Goal: Transaction & Acquisition: Purchase product/service

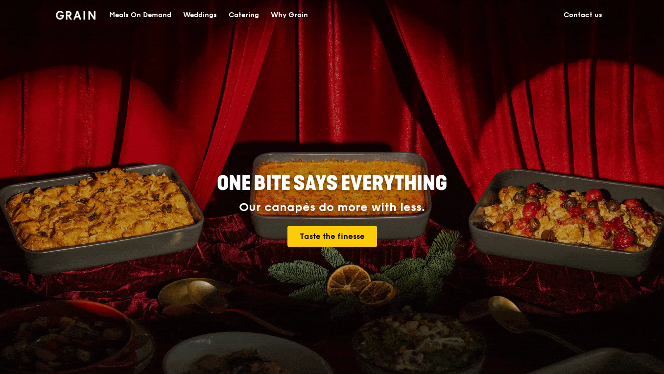
click at [250, 15] on div "Catering" at bounding box center [244, 14] width 30 height 29
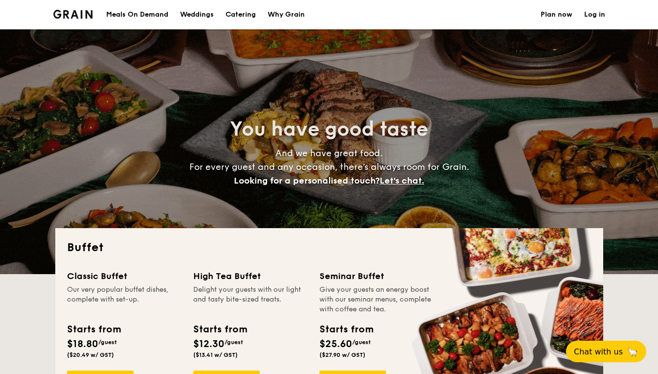
select select
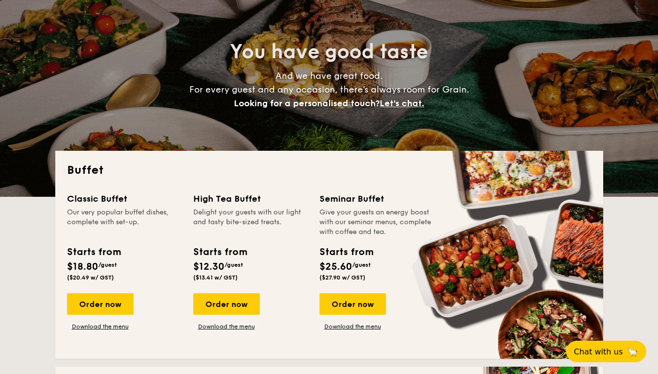
scroll to position [131, 0]
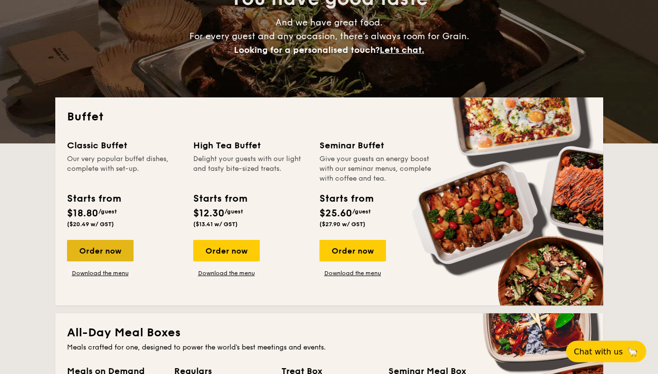
click at [96, 249] on div "Order now" at bounding box center [100, 251] width 67 height 22
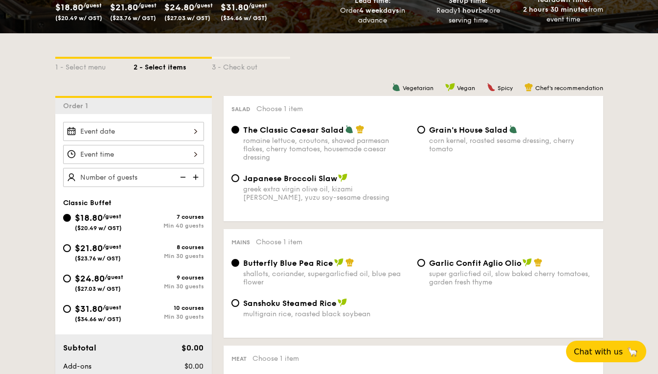
scroll to position [181, 0]
click at [193, 134] on div at bounding box center [133, 130] width 141 height 19
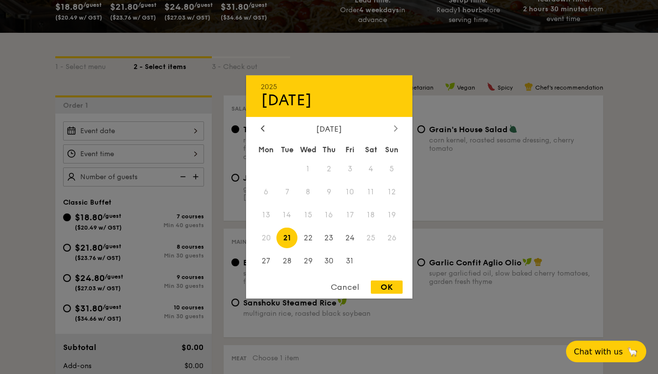
click at [396, 130] on icon at bounding box center [396, 128] width 4 height 6
click at [353, 191] on span "7" at bounding box center [350, 192] width 21 height 21
click at [384, 286] on div "OK" at bounding box center [387, 286] width 32 height 13
type input "Nov 07, 2025"
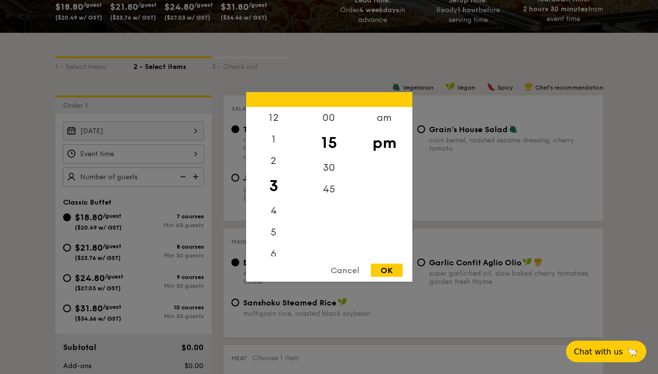
click at [197, 154] on div "12 1 2 3 4 5 6 7 8 9 10 11 00 15 30 45 am pm Cancel OK" at bounding box center [133, 153] width 141 height 19
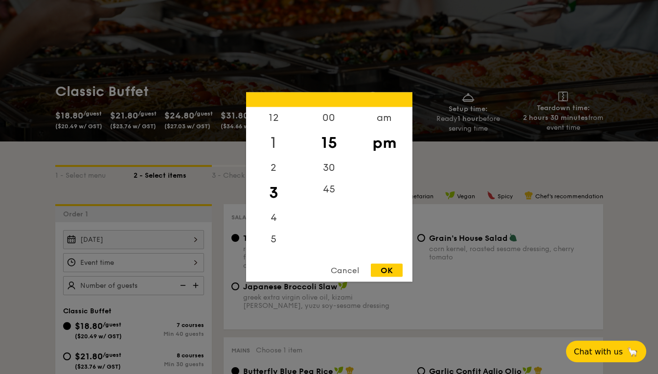
scroll to position [71, 0]
click at [278, 114] on div "12" at bounding box center [273, 121] width 55 height 28
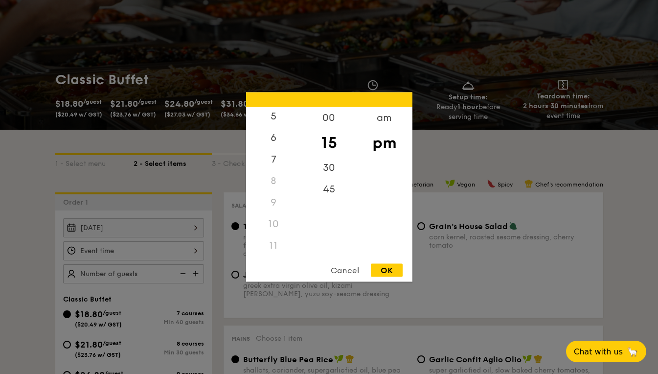
scroll to position [116, 0]
click at [278, 223] on div "10" at bounding box center [273, 224] width 55 height 22
click at [271, 223] on div "10" at bounding box center [273, 224] width 55 height 22
click at [387, 119] on div "am" at bounding box center [384, 121] width 55 height 28
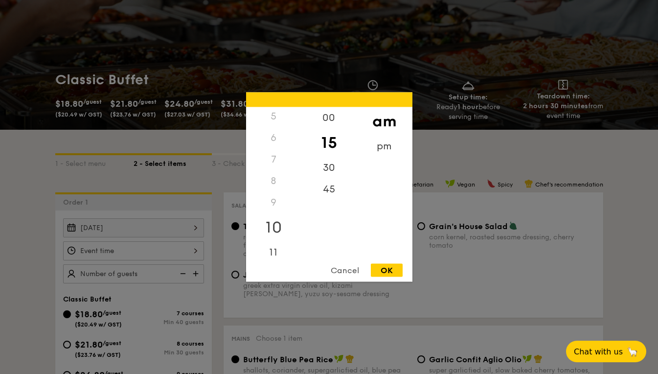
click at [278, 226] on div "10" at bounding box center [273, 227] width 55 height 28
click at [330, 162] on div "30" at bounding box center [329, 164] width 55 height 28
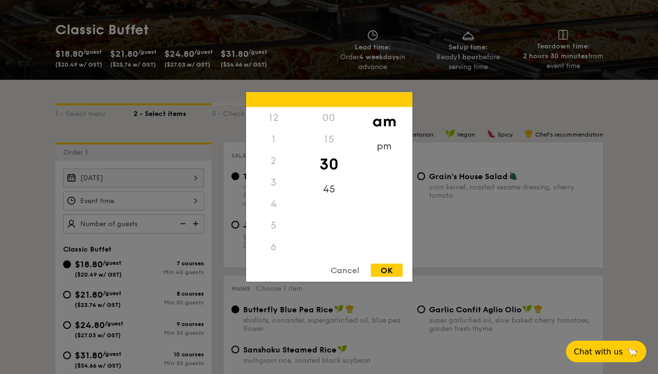
scroll to position [116, 0]
click at [383, 272] on div "OK" at bounding box center [387, 270] width 32 height 13
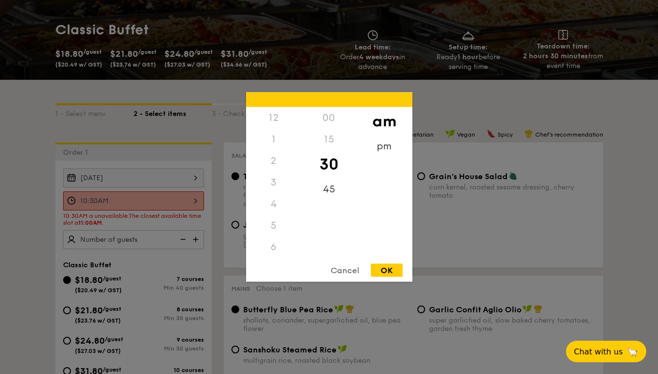
click at [195, 205] on div "10:30AM 12 1 2 3 4 5 6 7 8 9 10 11 00 15 30 45 am pm Cancel OK" at bounding box center [133, 200] width 141 height 19
click at [277, 252] on div "11" at bounding box center [273, 257] width 55 height 28
click at [326, 119] on div "00" at bounding box center [329, 121] width 55 height 28
click at [394, 272] on div "OK" at bounding box center [387, 270] width 32 height 13
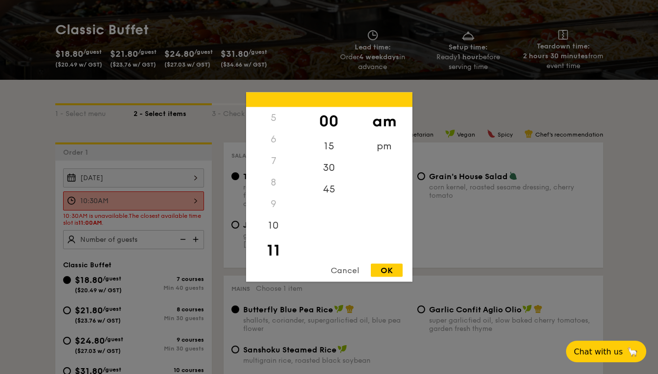
type input "11:00AM"
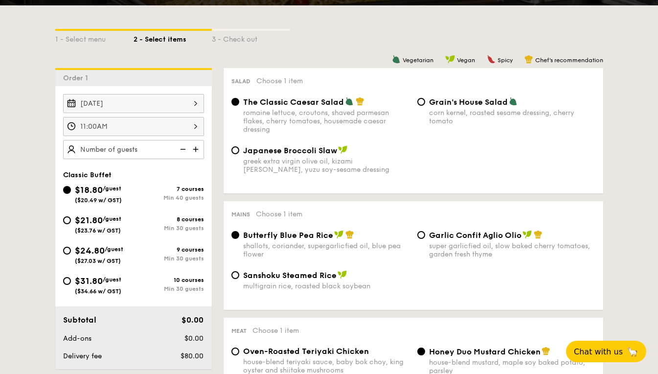
scroll to position [226, 0]
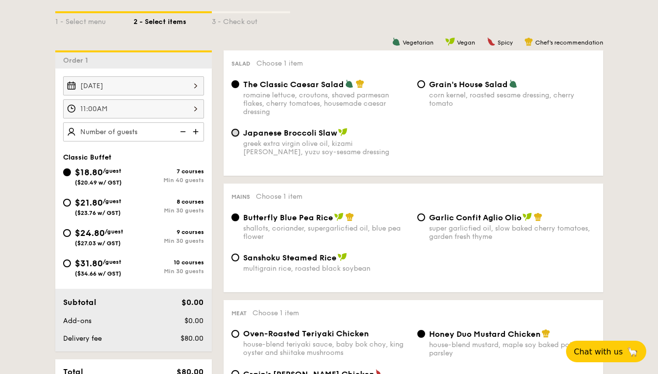
click at [234, 133] on input "Japanese Broccoli Slaw greek extra virgin olive oil, kizami nori, ginger, yuzu …" at bounding box center [236, 133] width 8 height 8
radio input "true"
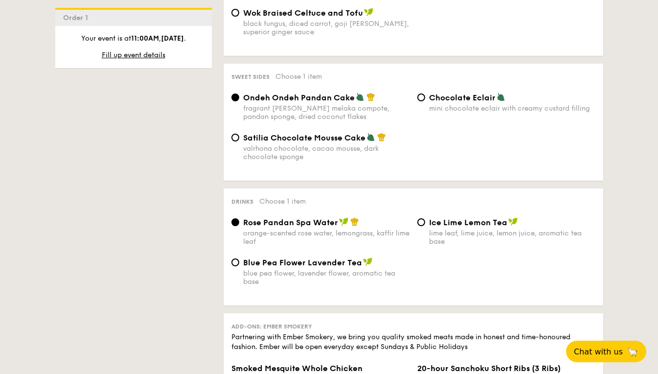
scroll to position [838, 0]
click at [457, 99] on div "Chocolate Eclair mini chocolate eclair with creamy custard filling" at bounding box center [512, 102] width 166 height 20
click at [425, 99] on input "Chocolate Eclair mini chocolate eclair with creamy custard filling" at bounding box center [422, 97] width 8 height 8
radio input "true"
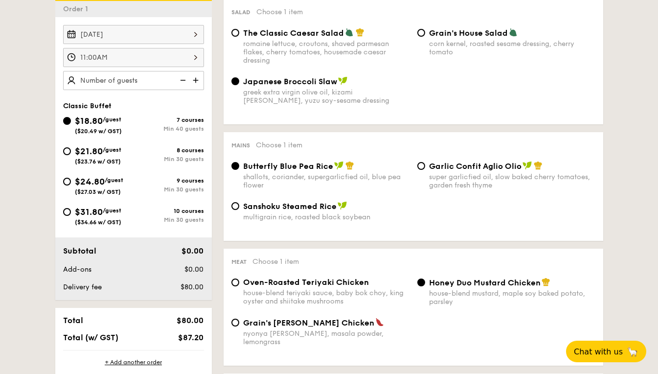
scroll to position [275, 0]
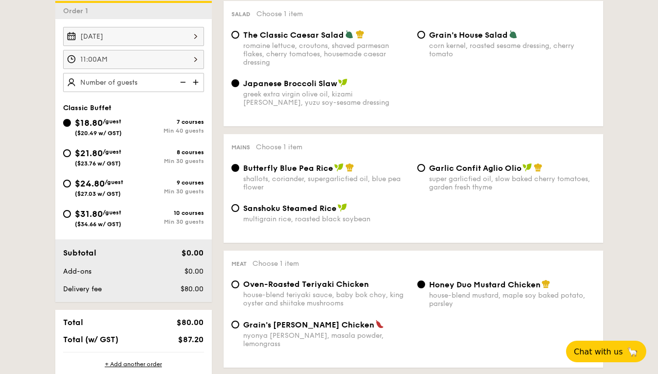
click at [195, 81] on img at bounding box center [196, 82] width 15 height 19
type input "40 guests"
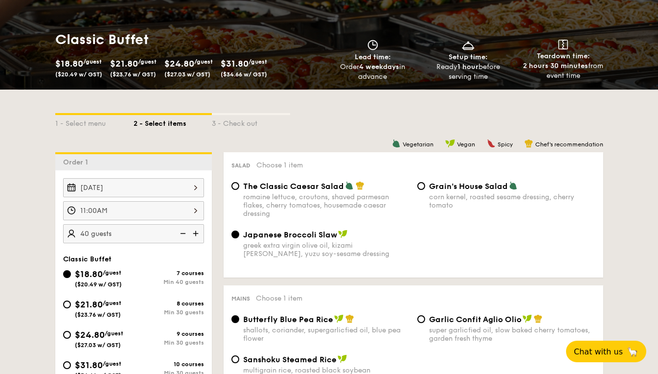
scroll to position [124, 0]
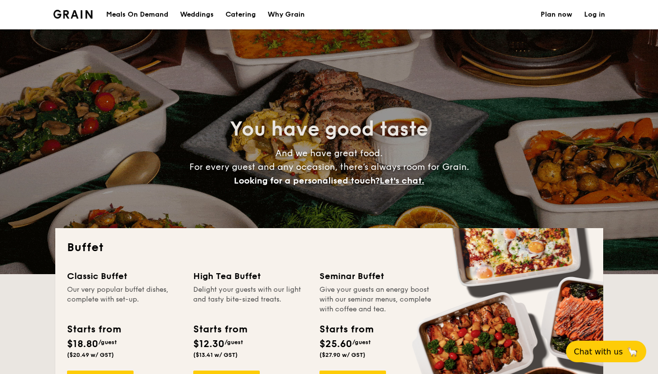
select select
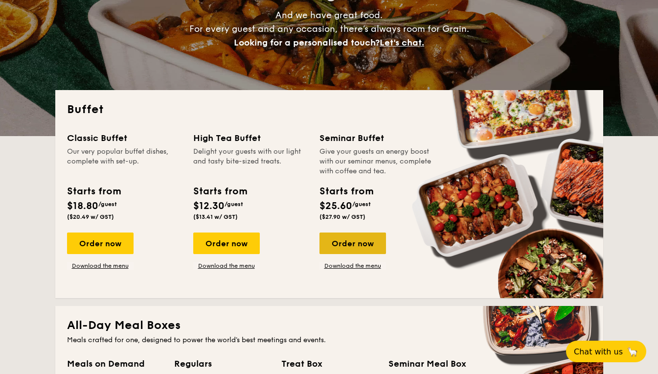
click at [358, 248] on div "Order now" at bounding box center [353, 244] width 67 height 22
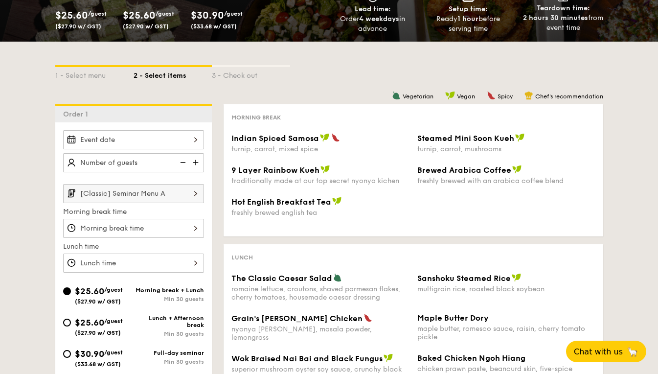
scroll to position [135, 0]
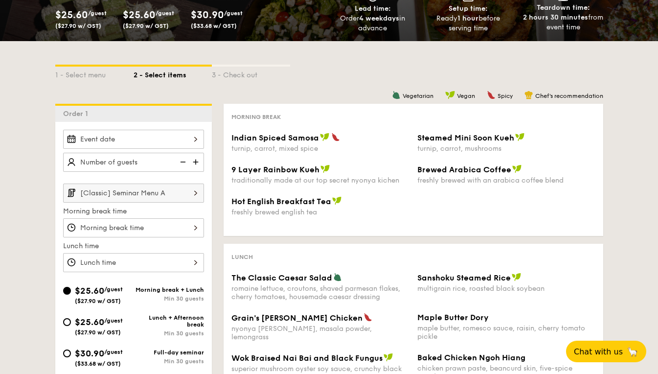
click at [196, 138] on div at bounding box center [133, 139] width 141 height 19
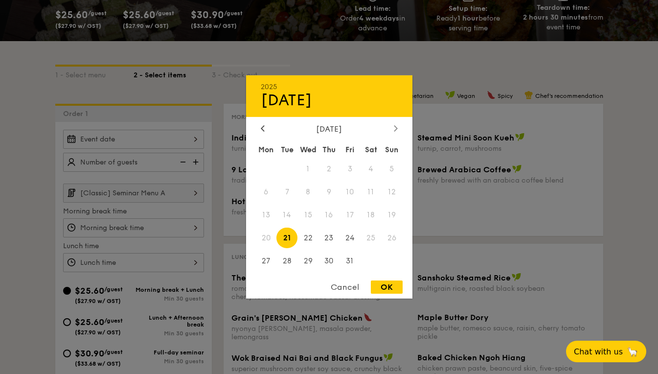
click at [395, 125] on icon at bounding box center [395, 128] width 3 height 6
click at [352, 190] on span "7" at bounding box center [350, 192] width 21 height 21
click at [383, 292] on div "OK" at bounding box center [387, 286] width 32 height 13
type input "[DATE]"
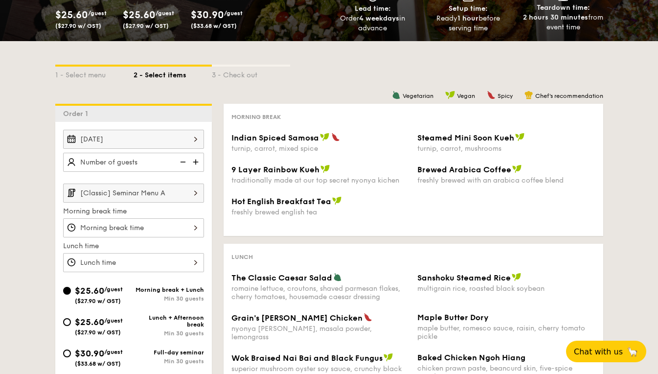
click at [193, 195] on img at bounding box center [195, 193] width 17 height 19
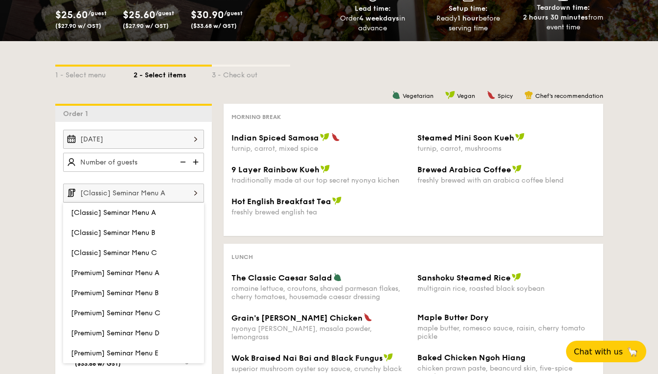
click at [193, 195] on img at bounding box center [195, 193] width 17 height 19
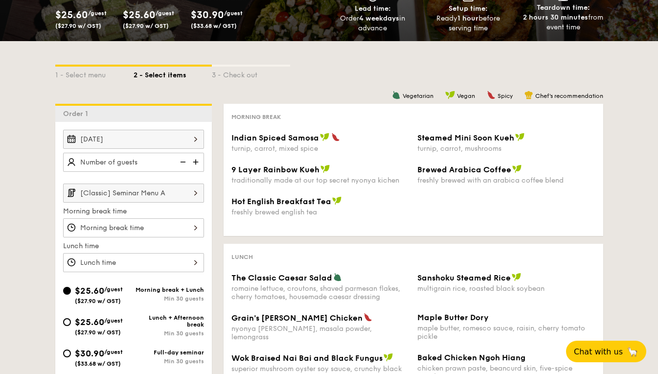
click at [190, 165] on img at bounding box center [196, 162] width 15 height 19
click at [197, 164] on img at bounding box center [196, 162] width 15 height 19
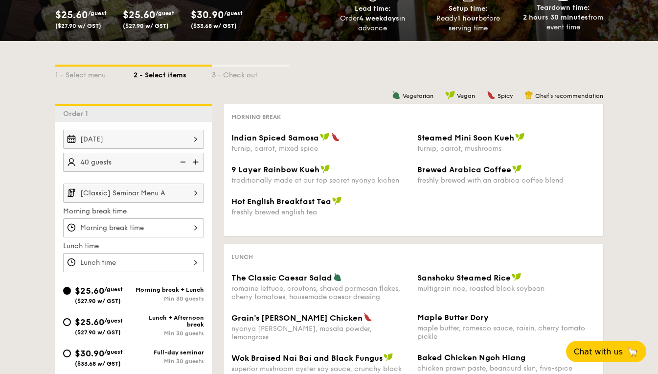
click at [182, 163] on img at bounding box center [182, 162] width 15 height 19
type input "35 guests"
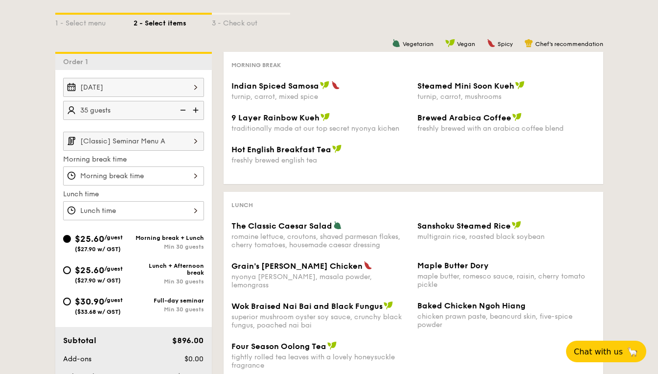
scroll to position [191, 0]
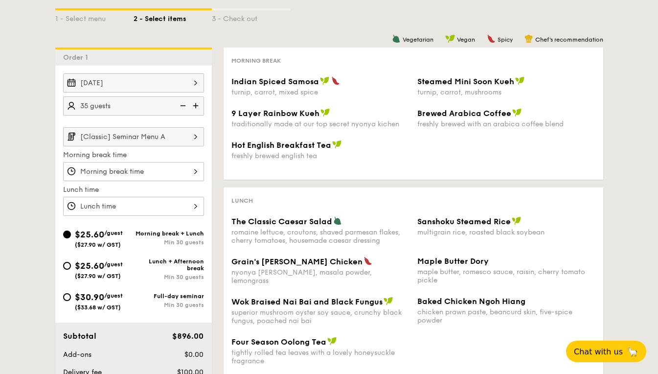
click at [199, 168] on div at bounding box center [133, 171] width 141 height 19
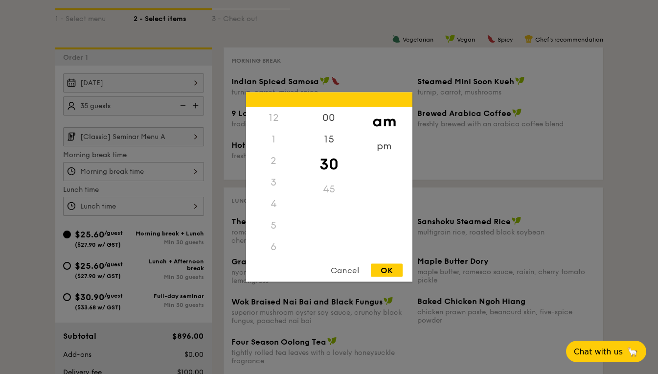
scroll to position [108, 0]
click at [278, 210] on div "9" at bounding box center [273, 207] width 55 height 28
click at [388, 268] on div "OK" at bounding box center [387, 270] width 32 height 13
click at [189, 176] on div "9:30AM 12 1 2 3 4 5 6 7 8 9 10 11 00 15 30 45 am pm Cancel OK" at bounding box center [133, 171] width 141 height 19
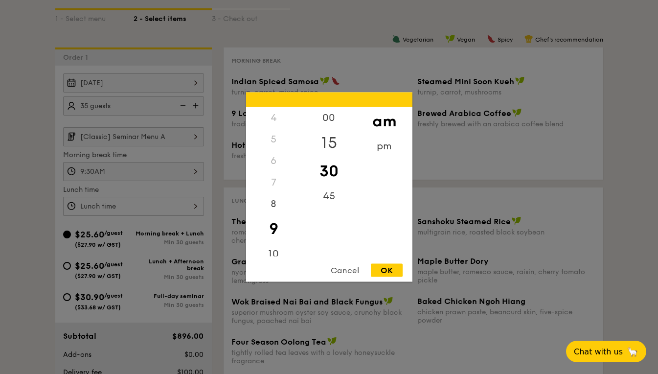
click at [331, 142] on div "15" at bounding box center [329, 143] width 55 height 28
click at [387, 268] on div "OK" at bounding box center [387, 270] width 32 height 13
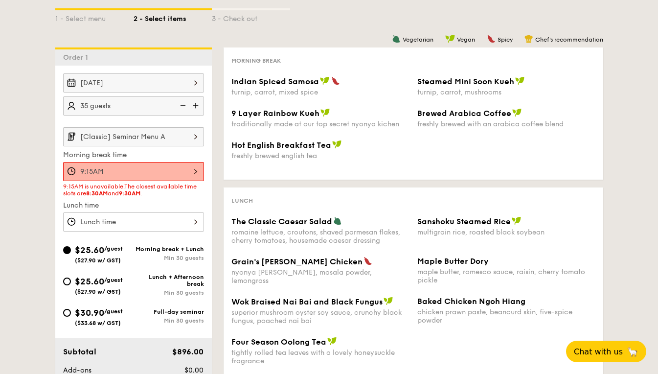
click at [197, 175] on div "9:15AM" at bounding box center [133, 171] width 141 height 19
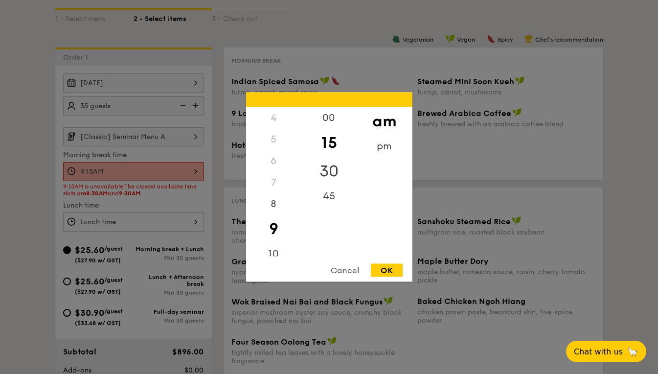
click at [322, 166] on div "30" at bounding box center [329, 171] width 55 height 28
click at [280, 206] on div "8" at bounding box center [273, 207] width 55 height 28
click at [389, 269] on div "OK" at bounding box center [387, 270] width 32 height 13
type input "8:30AM"
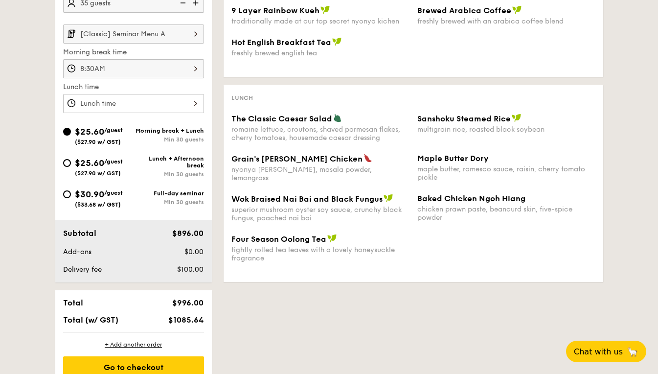
scroll to position [295, 0]
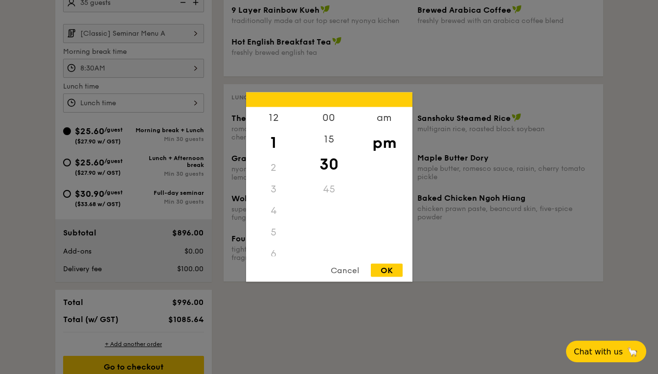
click at [191, 99] on div "12 1 2 3 4 5 6 7 8 9 10 11 00 15 30 45 am pm Cancel OK" at bounding box center [133, 102] width 141 height 19
click at [277, 119] on div "12" at bounding box center [273, 121] width 55 height 28
click at [331, 117] on div "00" at bounding box center [329, 121] width 55 height 28
click at [383, 270] on div "OK" at bounding box center [387, 270] width 32 height 13
type input "12:00PM"
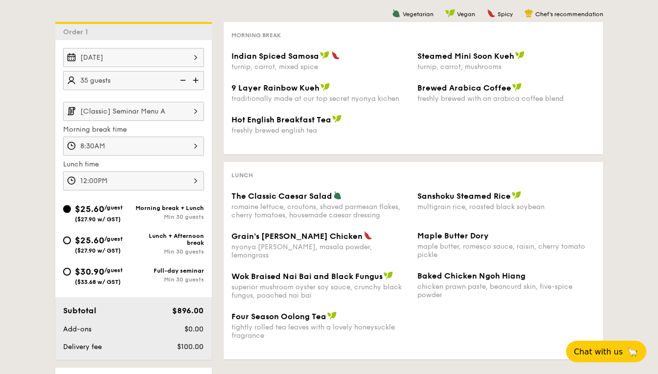
scroll to position [216, 0]
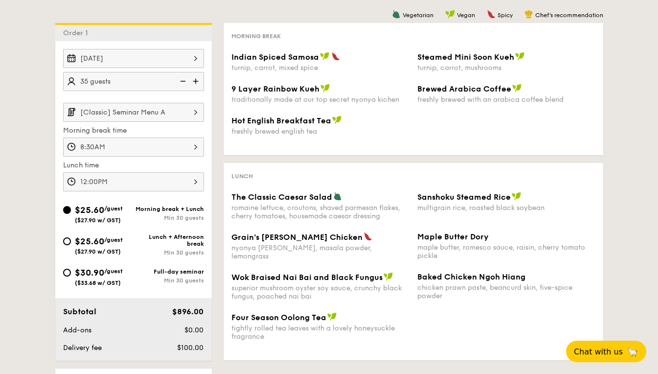
click at [195, 112] on img at bounding box center [195, 112] width 17 height 19
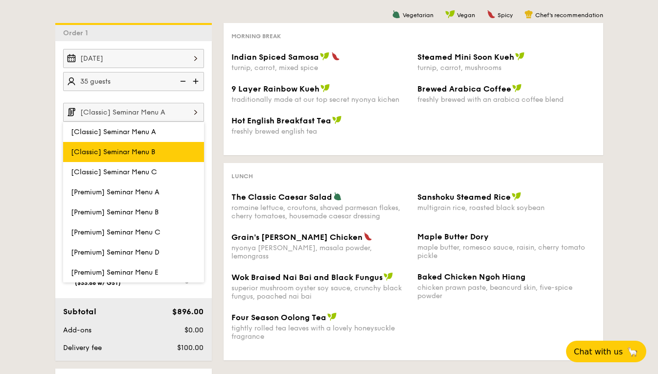
click at [155, 149] on span "[Classic] Seminar Menu B" at bounding box center [113, 152] width 84 height 8
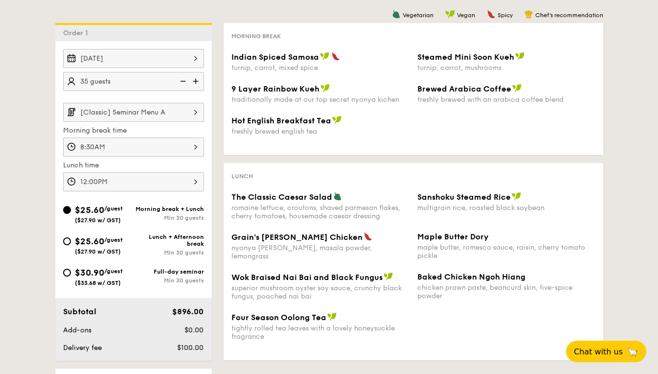
click at [186, 118] on input "[Classic] Seminar Menu A" at bounding box center [133, 112] width 141 height 19
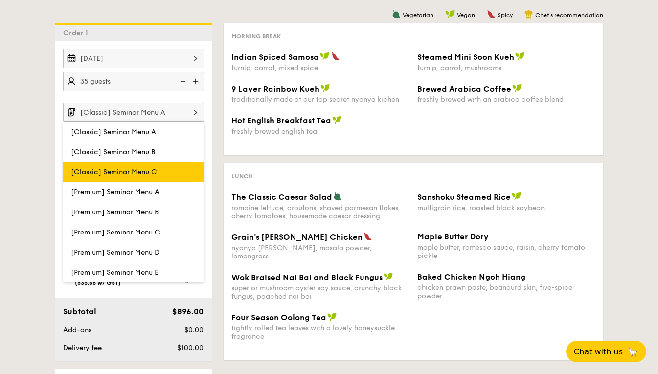
click at [177, 174] on label "[Classic] Seminar Menu C" at bounding box center [133, 172] width 141 height 20
click at [0, 0] on input "[Classic] Seminar Menu C" at bounding box center [0, 0] width 0 height 0
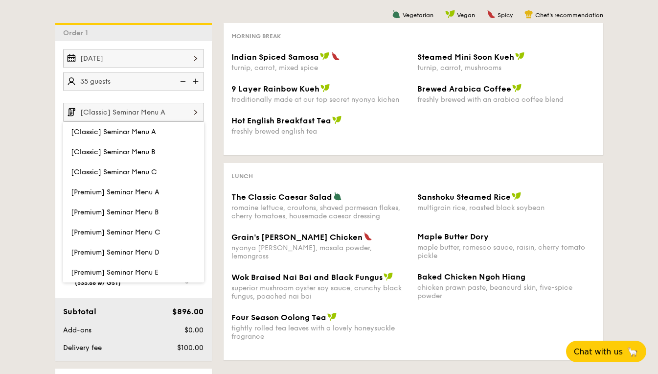
type input "[Classic] Seminar Menu C"
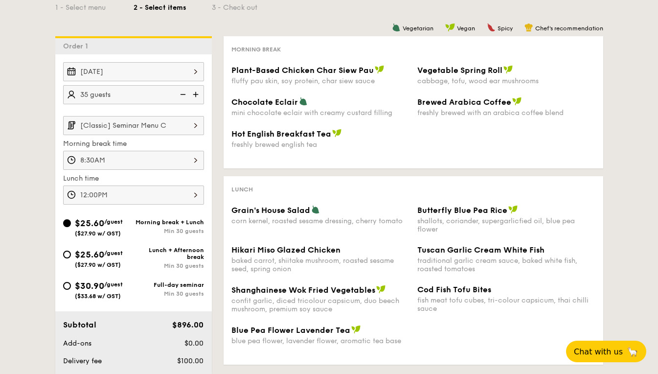
scroll to position [202, 0]
click at [197, 96] on img at bounding box center [196, 95] width 15 height 19
type input "40 guests"
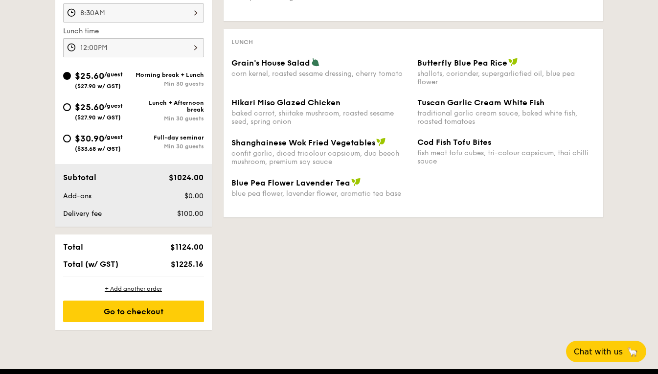
scroll to position [350, 0]
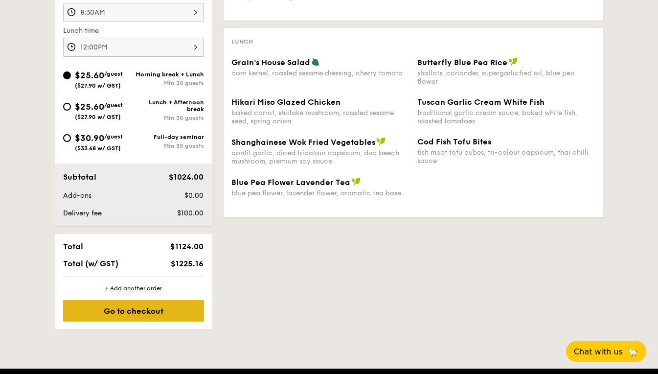
click at [144, 308] on div "Go to checkout" at bounding box center [133, 311] width 141 height 22
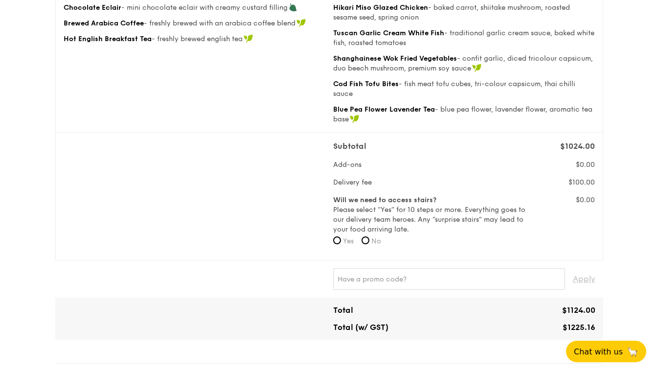
scroll to position [207, 0]
click at [374, 240] on span "No" at bounding box center [377, 240] width 10 height 8
click at [370, 240] on input "No" at bounding box center [366, 240] width 8 height 8
radio input "true"
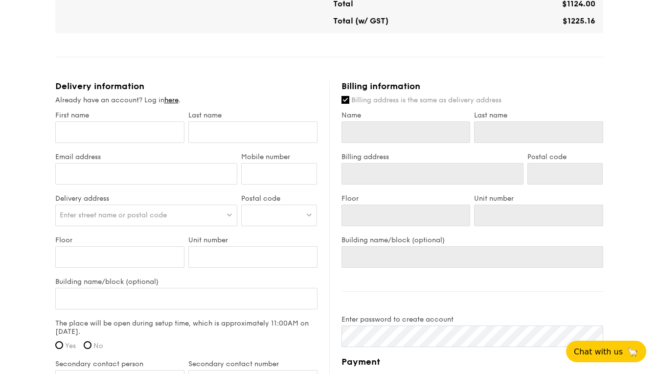
scroll to position [515, 0]
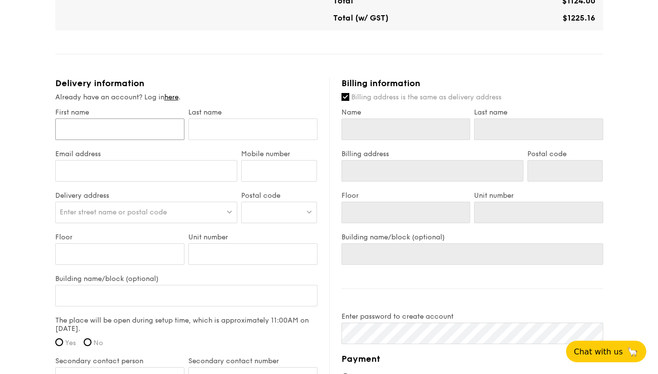
click at [121, 124] on input "First name" at bounding box center [119, 129] width 129 height 22
type input "A"
type input "Al"
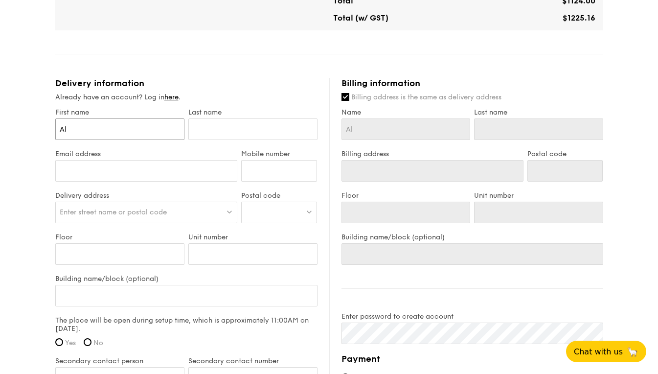
type input "[PERSON_NAME]"
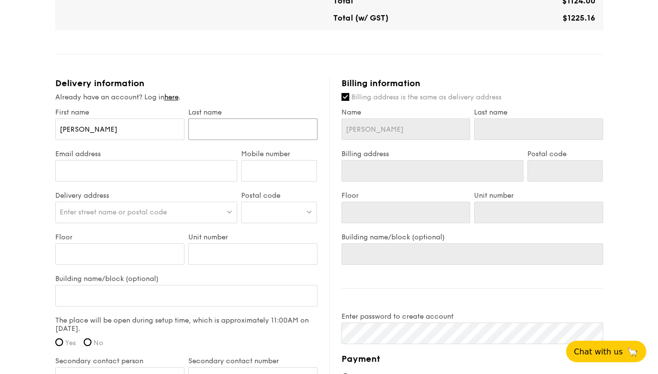
click at [212, 137] on input "text" at bounding box center [252, 129] width 129 height 22
type input "L"
type input "Li"
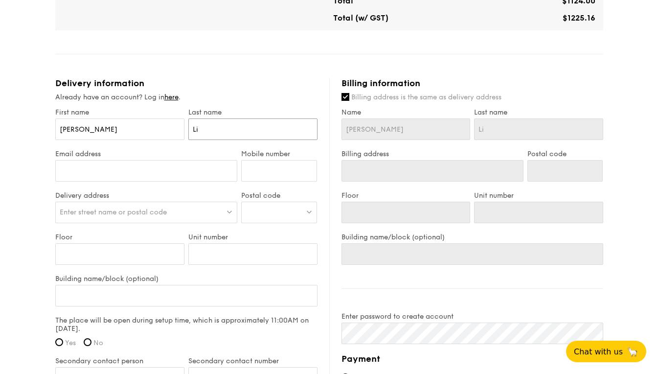
type input "Lim"
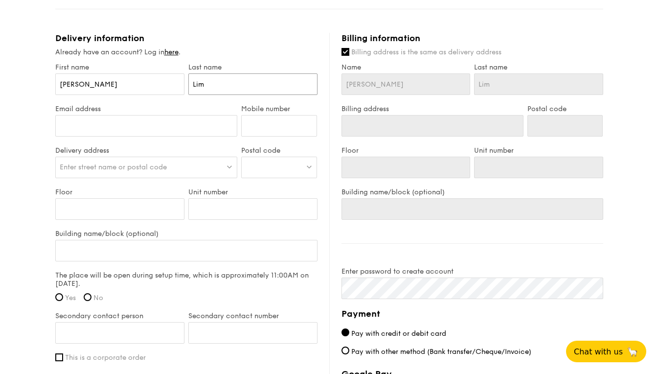
scroll to position [560, 0]
type input "Lim"
click at [264, 124] on input "Mobile number" at bounding box center [279, 127] width 76 height 22
type input "86613536"
drag, startPoint x: 130, startPoint y: 86, endPoint x: 29, endPoint y: 91, distance: 101.4
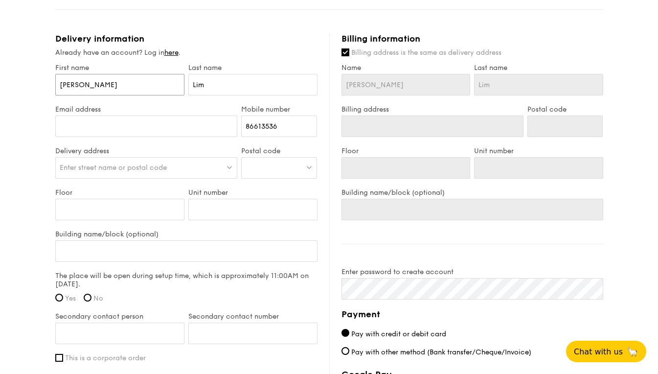
type input "L"
type input "Li"
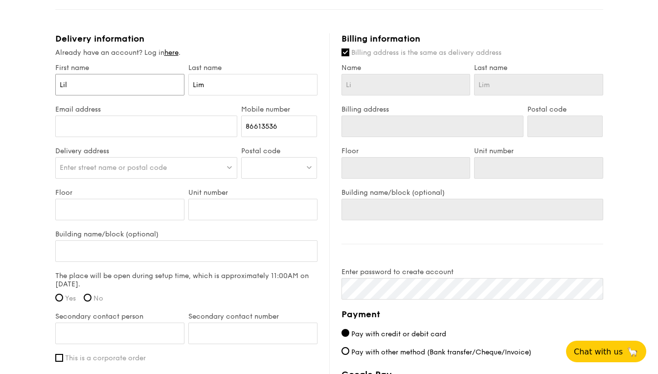
type input "[PERSON_NAME]"
drag, startPoint x: 212, startPoint y: 87, endPoint x: 167, endPoint y: 75, distance: 46.4
click at [167, 75] on div "First name [PERSON_NAME] Last name [PERSON_NAME]" at bounding box center [186, 85] width 266 height 42
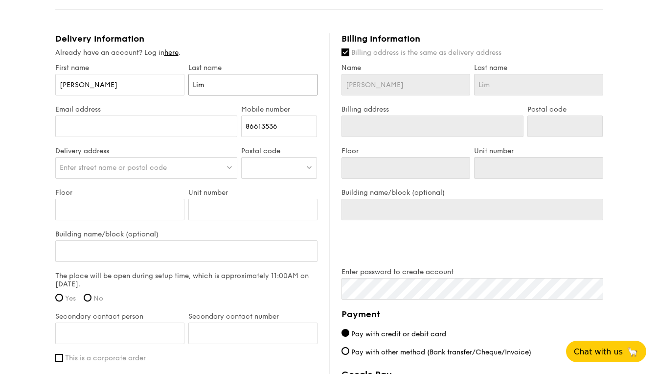
type input "C"
type input "Cha"
type input "[PERSON_NAME]"
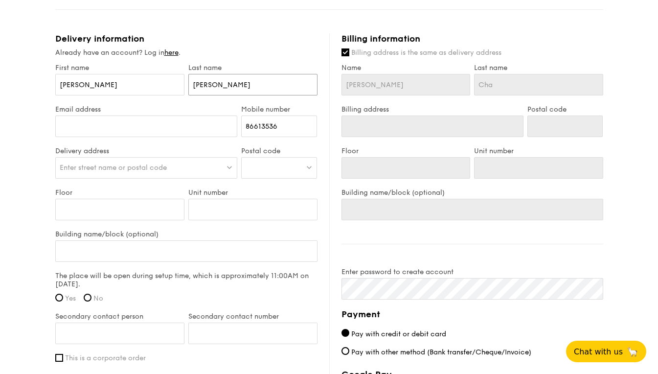
type input "[PERSON_NAME]"
type input "Chand"
type input "Chandran"
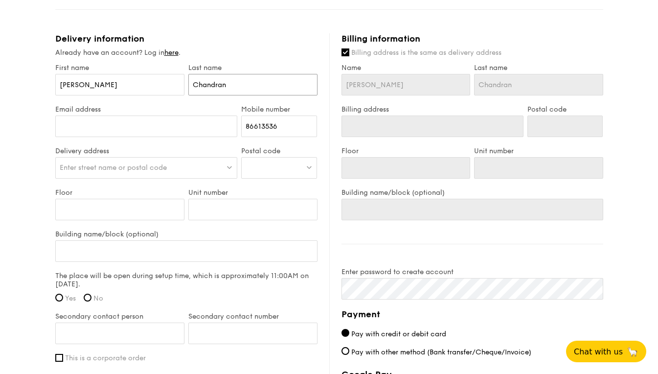
type input "Chandran"
click at [159, 125] on input "Email address" at bounding box center [146, 127] width 183 height 22
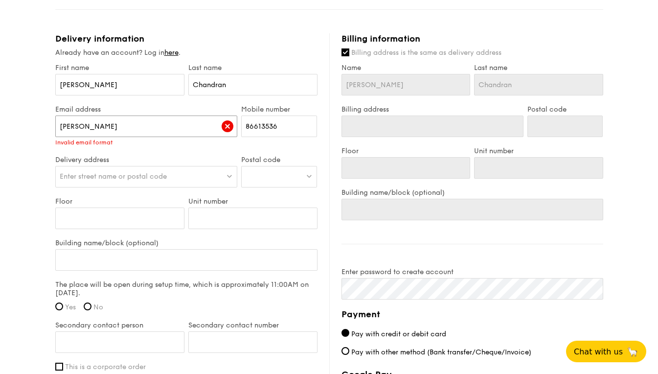
type input "[PERSON_NAME][EMAIL_ADDRESS][PERSON_NAME][DOMAIN_NAME]"
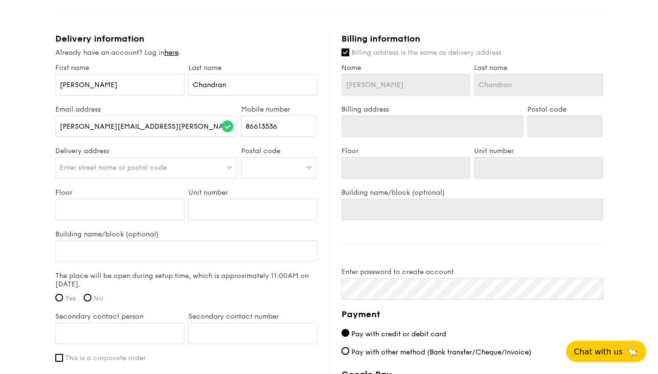
click at [163, 170] on span "Enter street name or postal code" at bounding box center [113, 167] width 107 height 8
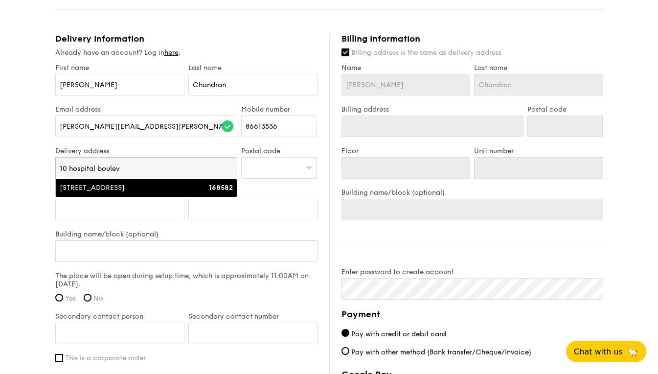
type input "10 hospital boulev"
click at [180, 187] on div "[STREET_ADDRESS]" at bounding box center [125, 188] width 130 height 10
type input "[STREET_ADDRESS]"
type input "168582"
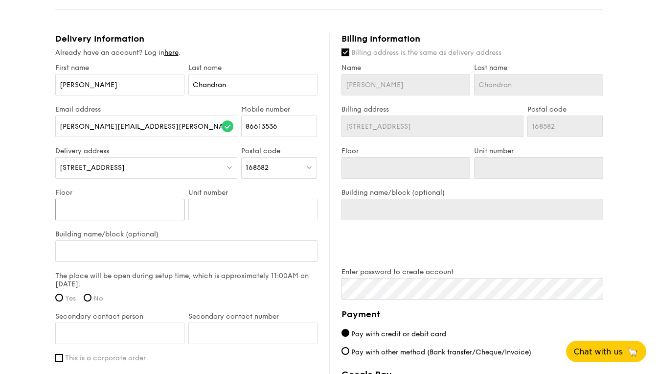
click at [131, 214] on input "Floor" at bounding box center [119, 210] width 129 height 22
type input "12"
click at [141, 257] on input "Building name/block (optional)" at bounding box center [186, 251] width 262 height 22
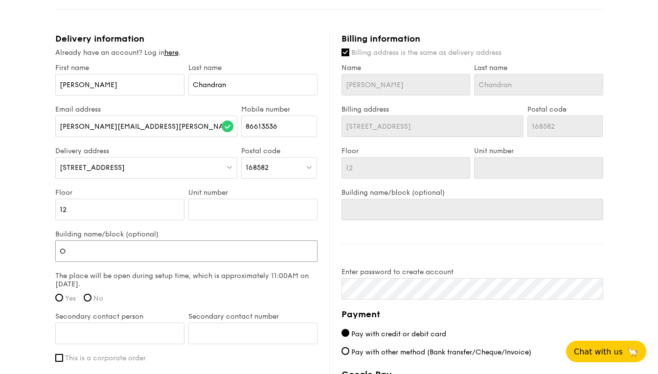
type input "Ou"
type input "Out"
type input "Outra"
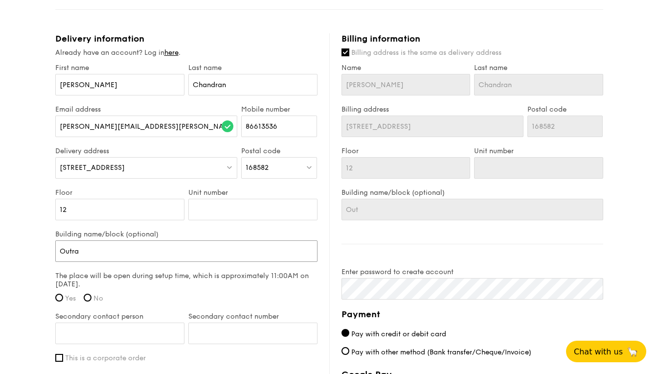
type input "Outra"
type input "Outram"
type input "Outram C"
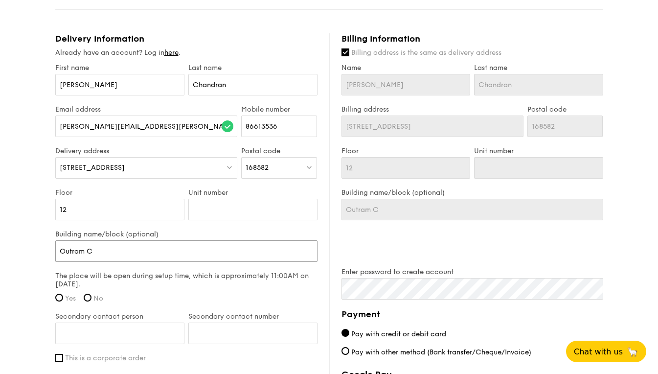
type input "Outram Co"
type input "Outram Comm"
type input "Outram Commu"
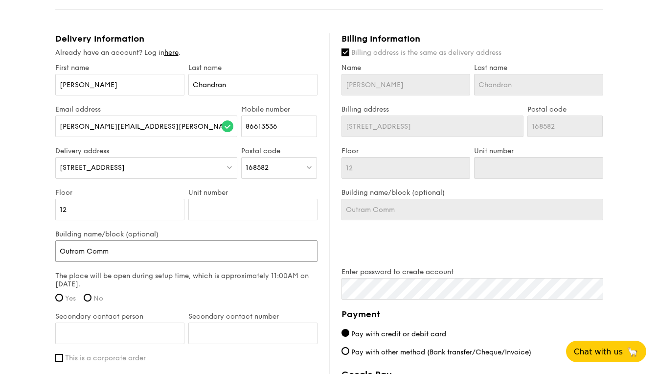
type input "Outram Commu"
type input "Outram Communi"
type input "Outram Communit"
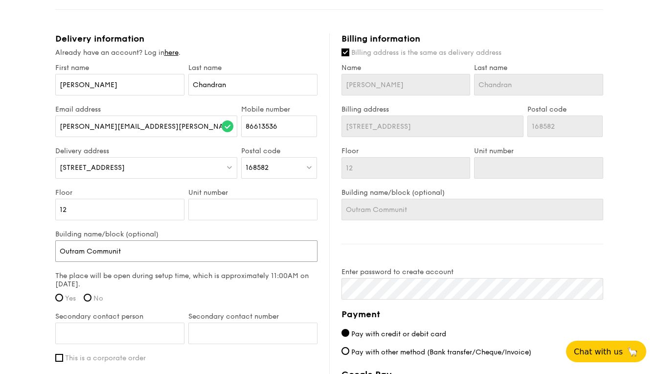
type input "Outram Community"
type input "Outram Community H"
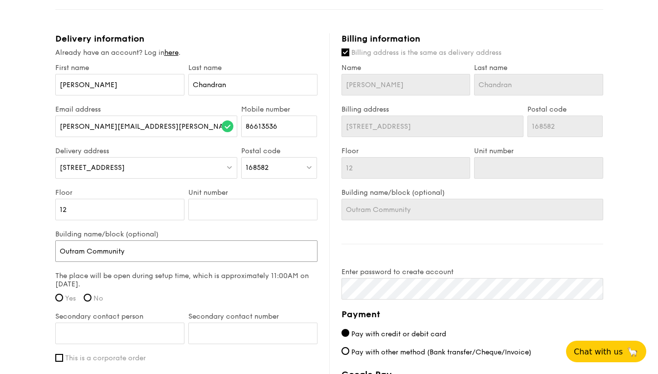
type input "Outram Community H"
type input "Outram Community Ho"
type input "Outram Community Hos"
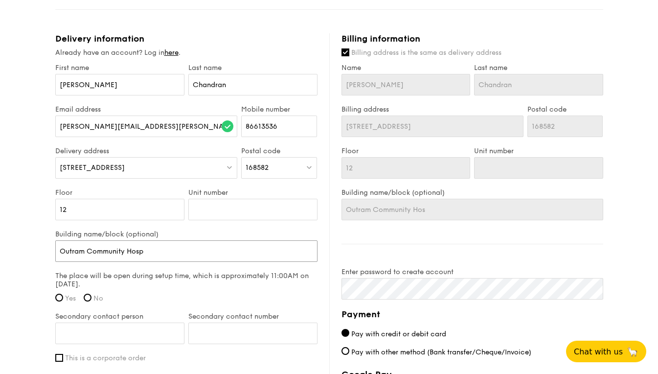
type input "Outram Community Hospi"
type input "[GEOGRAPHIC_DATA]"
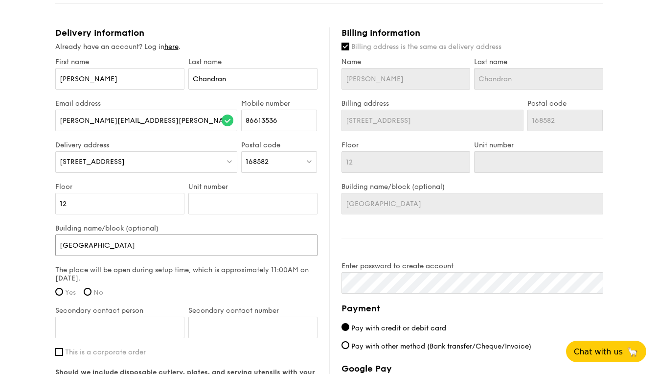
scroll to position [566, 0]
type input "[GEOGRAPHIC_DATA]"
click at [63, 290] on label "Yes" at bounding box center [65, 292] width 21 height 8
click at [63, 290] on input "Yes" at bounding box center [59, 291] width 8 height 8
radio input "true"
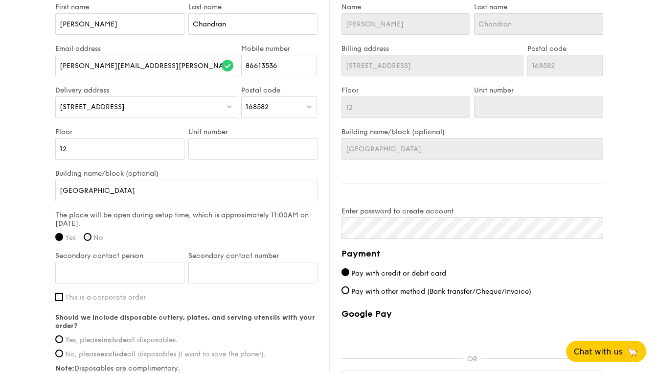
scroll to position [623, 0]
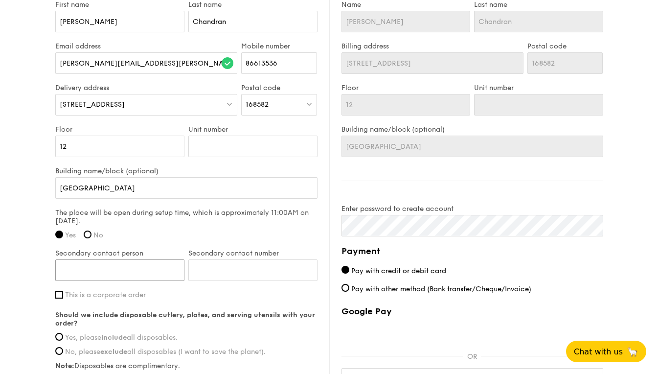
click at [128, 273] on input "Secondary contact person" at bounding box center [119, 270] width 129 height 22
type input "[PERSON_NAME]"
click at [245, 275] on input "Secondary contact number" at bounding box center [252, 270] width 129 height 22
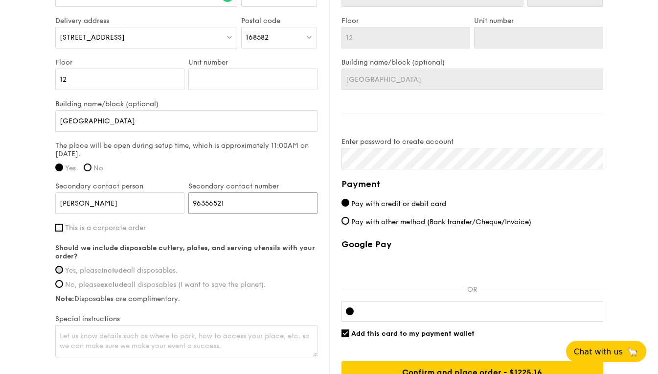
type input "96356521"
click at [62, 270] on input "Yes, please include all disposables." at bounding box center [59, 270] width 8 height 8
radio input "true"
click at [59, 229] on input "This is a corporate order" at bounding box center [59, 228] width 8 height 8
checkbox input "true"
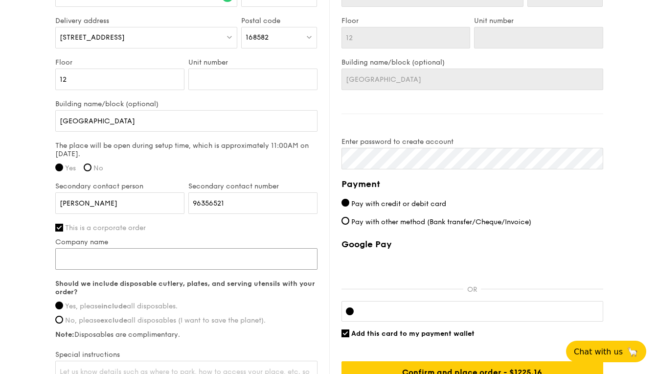
click at [171, 257] on input "Company name" at bounding box center [186, 259] width 262 height 22
type input "C"
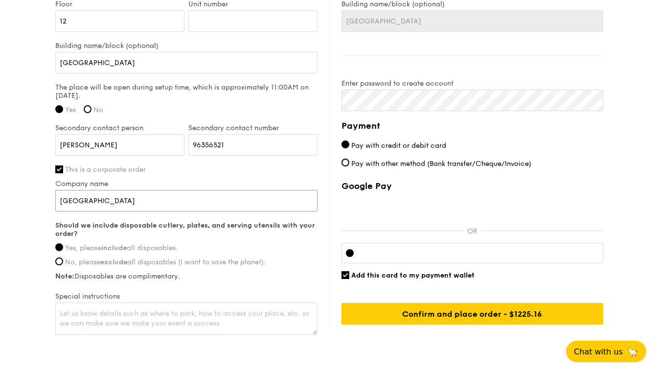
scroll to position [766, 0]
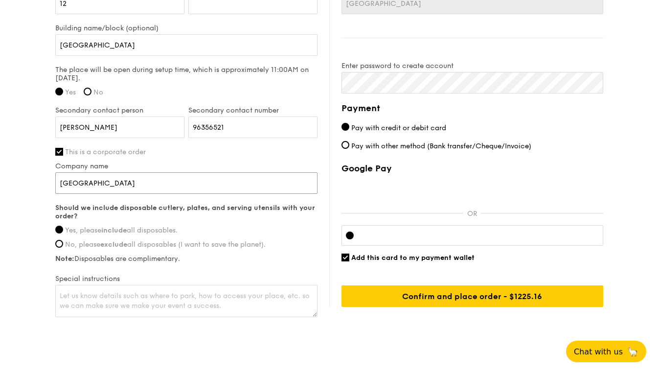
type input "[GEOGRAPHIC_DATA]"
click at [201, 298] on textarea at bounding box center [186, 301] width 262 height 32
type textarea "W"
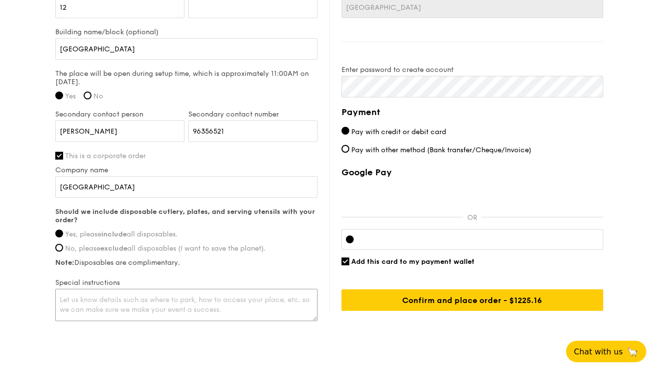
scroll to position [790, 0]
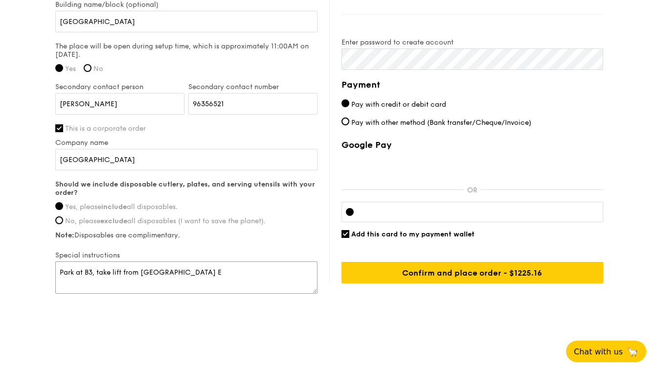
click at [185, 275] on textarea "Park at B3, take lift from [GEOGRAPHIC_DATA] E" at bounding box center [186, 277] width 262 height 32
click at [90, 275] on textarea "Park at B3, take lift from [GEOGRAPHIC_DATA] E" at bounding box center [186, 277] width 262 height 32
click at [119, 274] on textarea "Park at B1, take lift from [GEOGRAPHIC_DATA] E" at bounding box center [186, 277] width 262 height 32
click at [180, 273] on textarea "Park at B1, take lift from [GEOGRAPHIC_DATA] E" at bounding box center [186, 277] width 262 height 32
click at [140, 270] on textarea "Park at B1, take lift from [GEOGRAPHIC_DATA] E" at bounding box center [186, 277] width 262 height 32
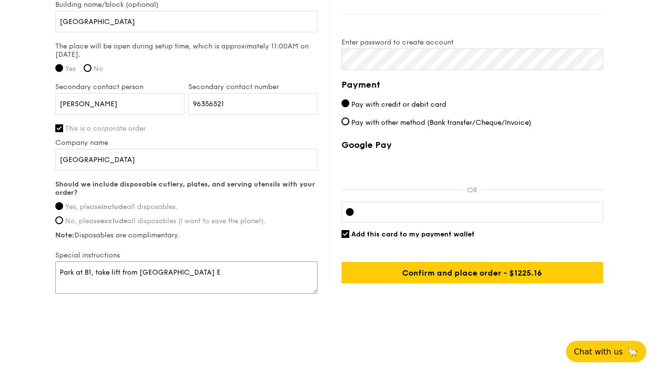
click at [177, 273] on textarea "Park at B1, take lift from [GEOGRAPHIC_DATA] E" at bounding box center [186, 277] width 262 height 32
click at [215, 273] on textarea "Park at B1, take lift from [GEOGRAPHIC_DATA] E up to level 12. Community Learni…" at bounding box center [186, 277] width 262 height 32
click at [212, 279] on textarea "Park at B1, take lift from [GEOGRAPHIC_DATA] E up to level 12. Then to locate "…" at bounding box center [186, 277] width 262 height 32
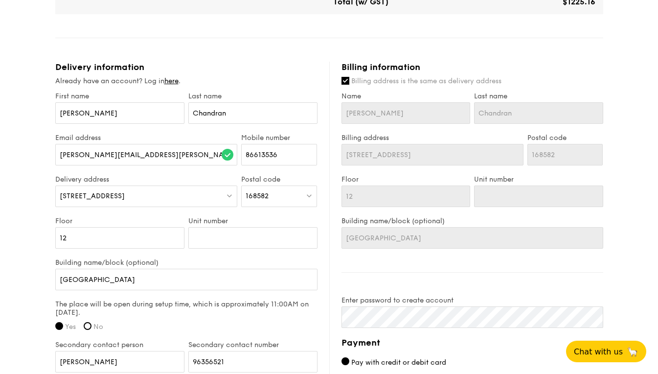
scroll to position [544, 0]
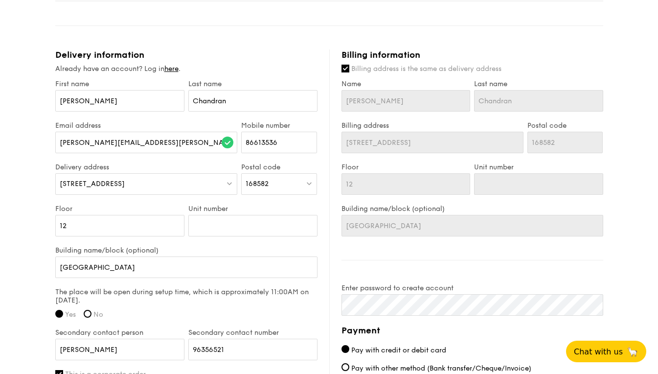
type textarea "Park at B1, take lift from [GEOGRAPHIC_DATA] E up to level 12. Then to locate "…"
drag, startPoint x: 177, startPoint y: 145, endPoint x: 49, endPoint y: 147, distance: 127.3
click at [49, 147] on div "1 - Select menu 2 - Select items 3 - Check out [Classic] Seminar Menu C $25.60 …" at bounding box center [329, 18] width 564 height 1124
click at [178, 141] on input "[PERSON_NAME][EMAIL_ADDRESS][PERSON_NAME][DOMAIN_NAME]" at bounding box center [146, 143] width 183 height 22
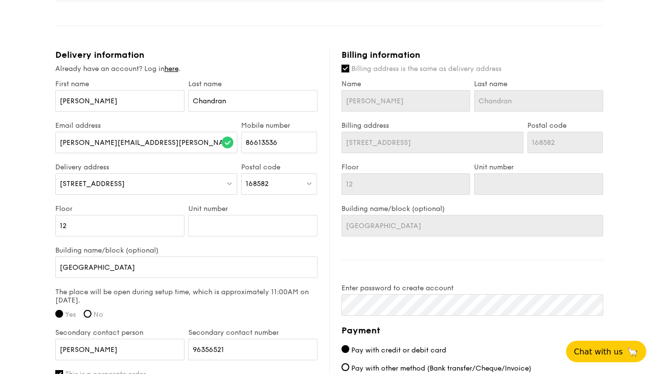
click at [616, 257] on div "1 - Select menu 2 - Select items 3 - Check out [Classic] Seminar Menu C $25.60 …" at bounding box center [329, 18] width 658 height 1124
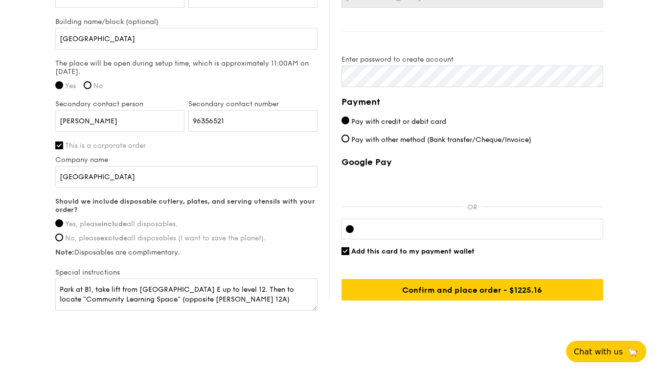
scroll to position [790, 0]
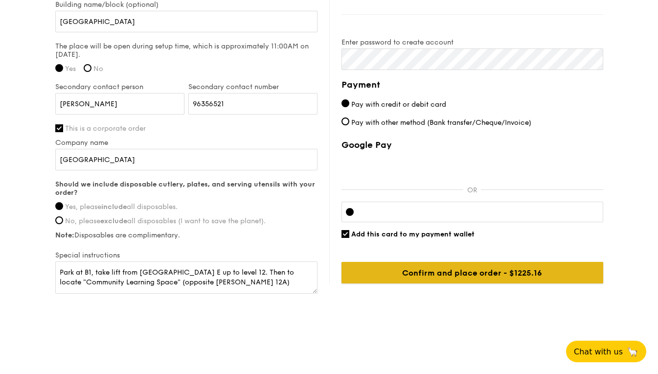
click at [488, 279] on input "Confirm and place order - $1225.16" at bounding box center [473, 273] width 262 height 22
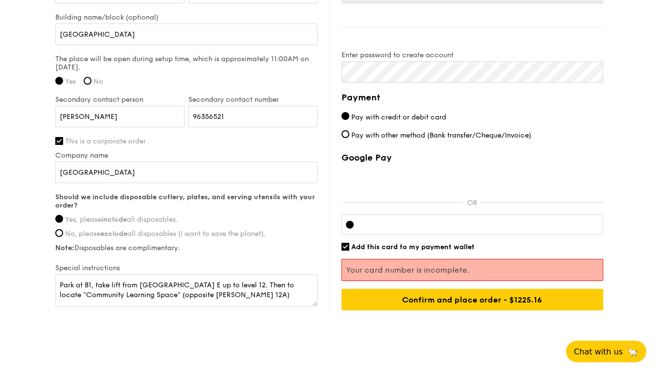
scroll to position [777, 0]
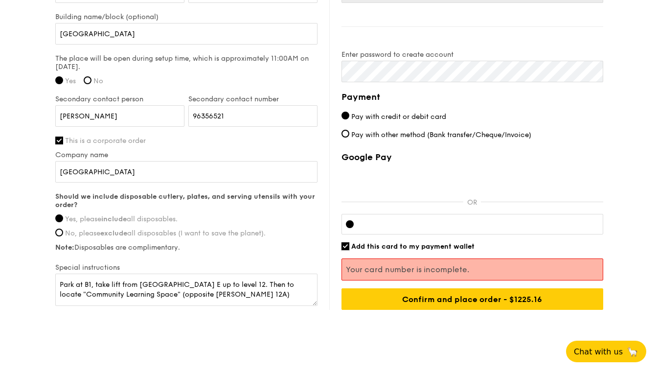
click at [345, 245] on input "Add this card to my payment wallet" at bounding box center [346, 246] width 8 height 8
checkbox input "false"
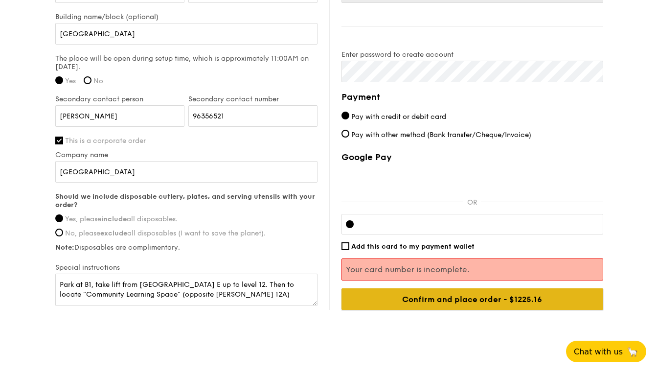
click at [417, 298] on input "Confirm and place order - $1225.16" at bounding box center [473, 299] width 262 height 22
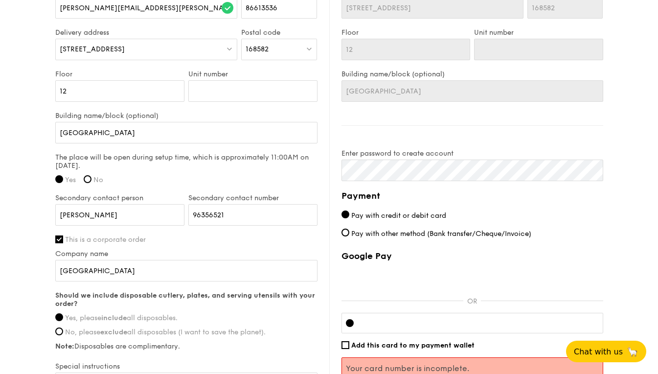
scroll to position [747, 0]
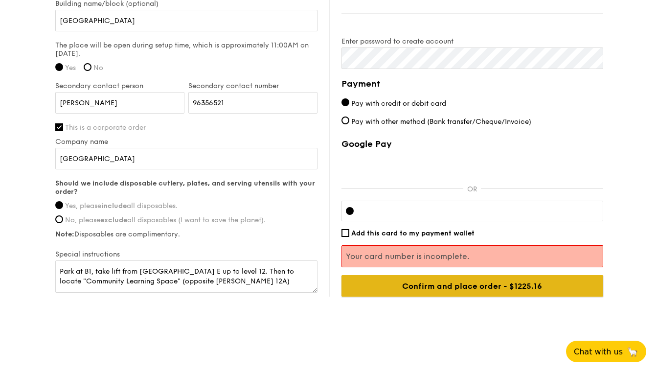
click at [497, 292] on input "Confirm and place order - $1225.16" at bounding box center [473, 286] width 262 height 22
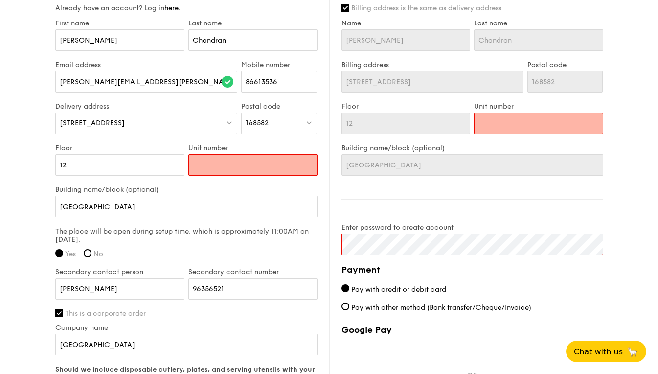
scroll to position [603, 0]
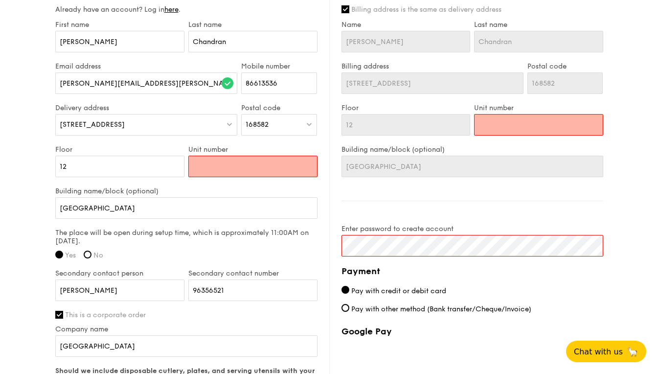
type input "N"
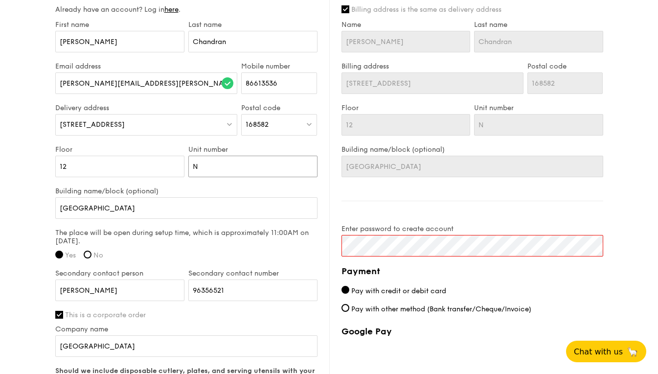
type input "N."
type input "N.A"
type input "N.A."
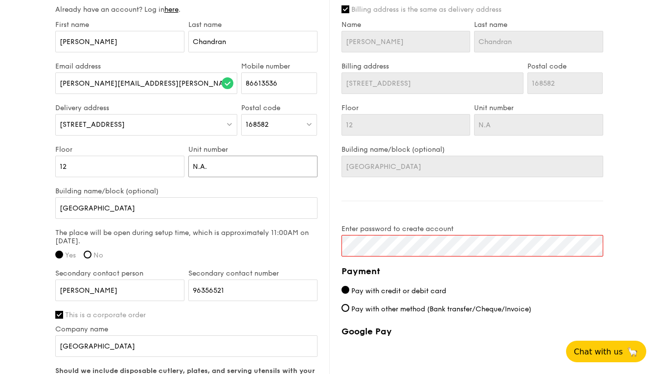
type input "N.A."
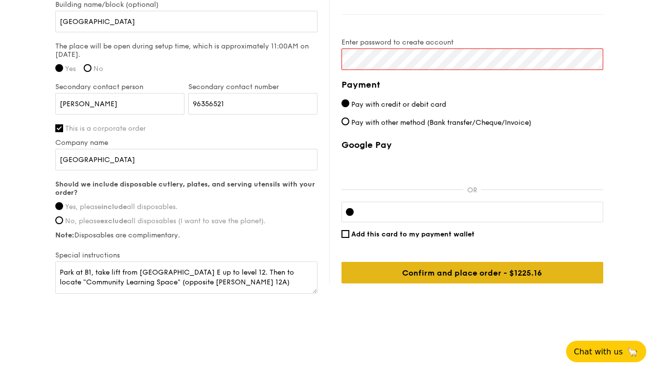
type input "N.A."
click at [483, 278] on input "Confirm and place order - $1225.16" at bounding box center [473, 273] width 262 height 22
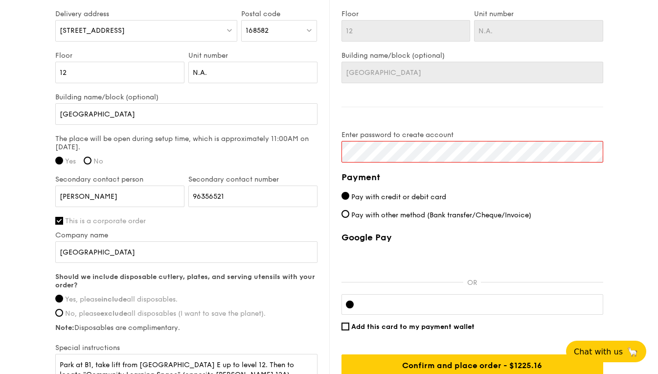
scroll to position [697, 0]
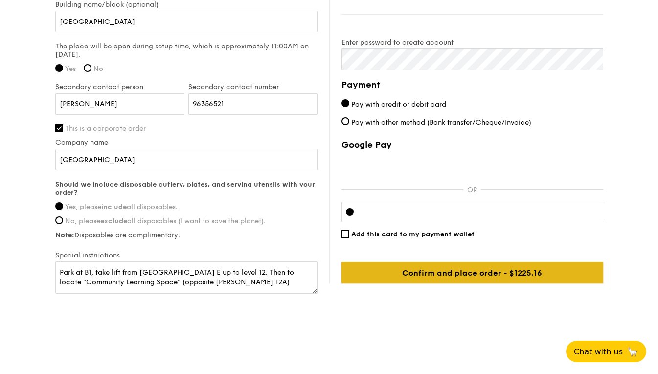
click at [502, 264] on input "Confirm and place order - $1225.16" at bounding box center [473, 273] width 262 height 22
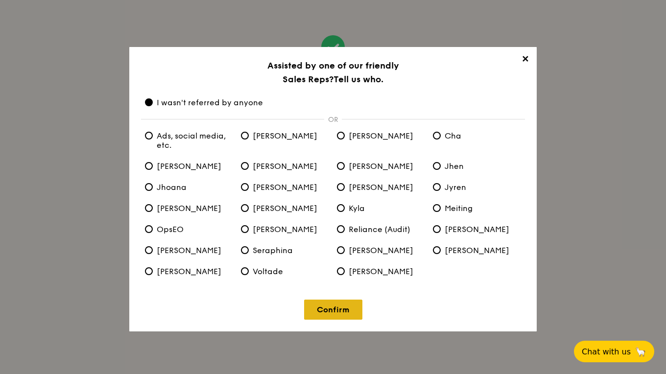
click at [341, 307] on link "Confirm" at bounding box center [333, 310] width 58 height 20
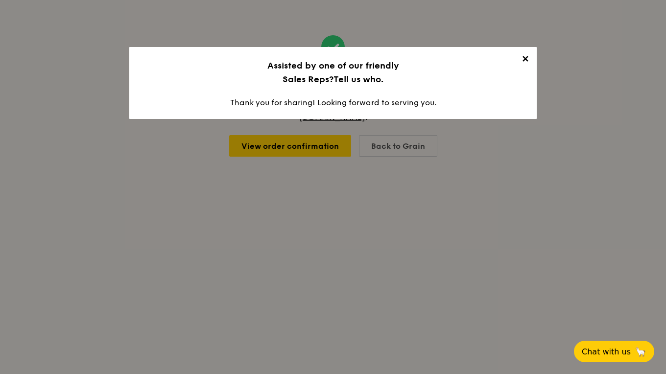
click at [522, 58] on span "✕" at bounding box center [525, 61] width 14 height 14
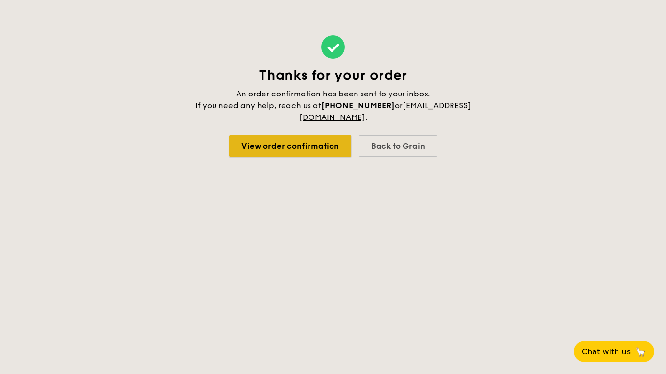
click at [308, 143] on link "View order confirmation" at bounding box center [290, 146] width 122 height 22
